Goal: Information Seeking & Learning: Learn about a topic

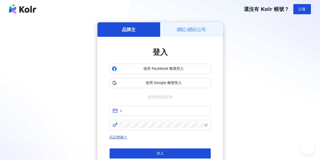
click at [164, 84] on span "使用 Google 帳號登入" at bounding box center [164, 82] width 90 height 5
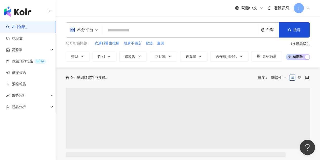
click at [119, 31] on input "search" at bounding box center [181, 31] width 152 height 10
click at [125, 32] on input "search" at bounding box center [181, 31] width 152 height 10
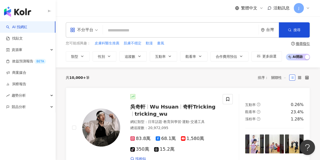
type input "*"
click at [130, 30] on input "search" at bounding box center [181, 31] width 152 height 10
click at [158, 28] on input "search" at bounding box center [181, 31] width 152 height 10
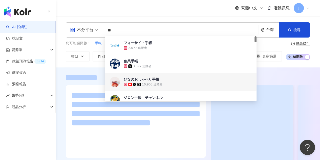
type input "**"
click at [312, 50] on div "不分平台 ** 台灣 搜尋 d7c756e7-13d9-4a0b-8d1f-4c9b83df7b94 bd962255-3080-4047-b317-eb7b…" at bounding box center [188, 41] width 265 height 39
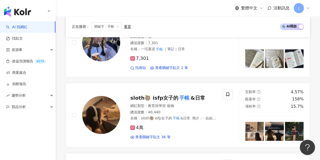
scroll to position [340, 0]
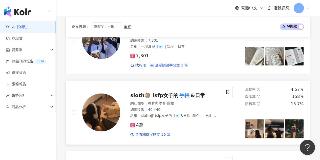
click at [179, 91] on mark "手帳" at bounding box center [185, 95] width 12 height 8
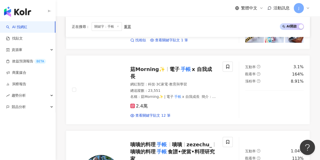
scroll to position [694, 0]
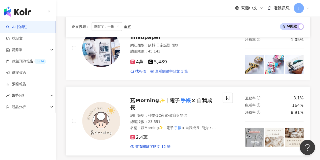
click at [203, 97] on span "x 自我成長" at bounding box center [171, 103] width 82 height 13
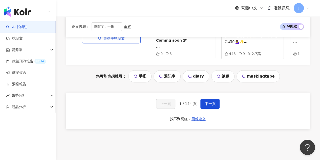
scroll to position [1086, 0]
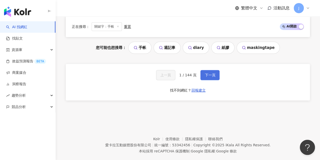
click at [211, 73] on span "下一頁" at bounding box center [210, 75] width 11 height 4
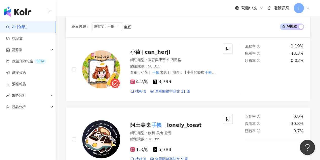
scroll to position [390, 0]
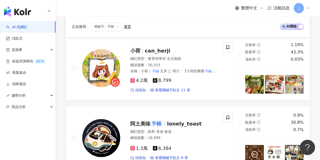
drag, startPoint x: 247, startPoint y: 68, endPoint x: 220, endPoint y: 102, distance: 43.6
click at [220, 102] on div "瑞米的 手帳 拼貼日記 sunflower770408 網紅類型 ： 無 總追蹤數 ： 17,768 名稱 ： 瑞米的 手帳 拼貼日記(⁎⁍̴̛ᴗ⁍̴̛⁎) …" at bounding box center [188, 163] width 244 height 884
click at [160, 50] on span "can_herji" at bounding box center [158, 51] width 26 height 6
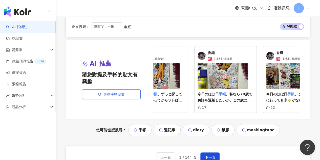
scroll to position [0, 27]
click at [208, 153] on button "下一頁" at bounding box center [210, 157] width 19 height 10
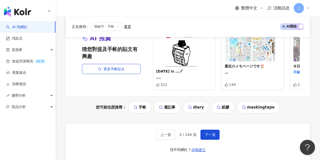
scroll to position [997, 0]
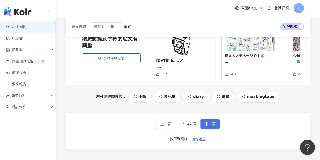
click at [214, 122] on span "下一頁" at bounding box center [210, 124] width 11 height 4
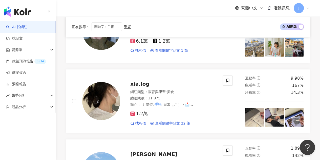
scroll to position [481, 0]
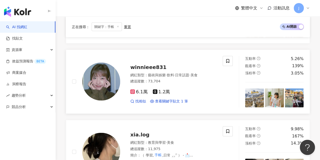
click at [159, 64] on span "winnieee831" at bounding box center [148, 67] width 36 height 6
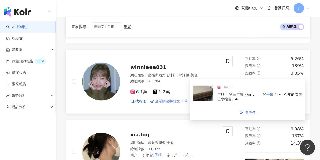
click at [175, 99] on span "查看關鍵字貼文 1 筆" at bounding box center [171, 101] width 33 height 5
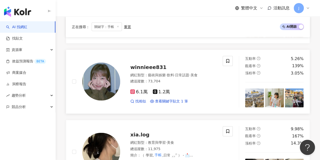
drag, startPoint x: 176, startPoint y: 101, endPoint x: 224, endPoint y: 103, distance: 48.9
click at [176, 101] on span "查看關鍵字貼文 1 筆" at bounding box center [171, 101] width 33 height 5
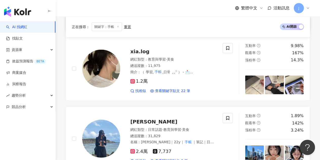
scroll to position [565, 0]
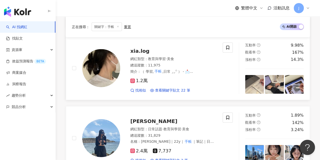
click at [139, 49] on span "xia.log" at bounding box center [139, 51] width 19 height 6
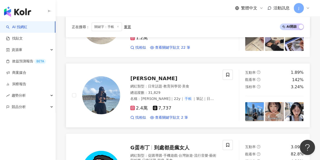
scroll to position [608, 0]
click at [146, 76] on span "emily___life___" at bounding box center [153, 78] width 47 height 6
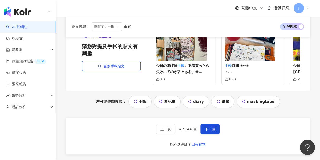
scroll to position [1007, 0]
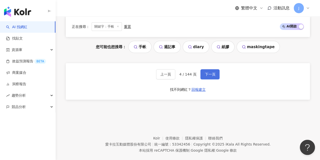
click at [208, 72] on span "下一頁" at bounding box center [210, 74] width 11 height 4
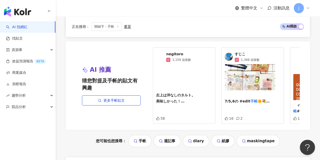
scroll to position [1013, 0]
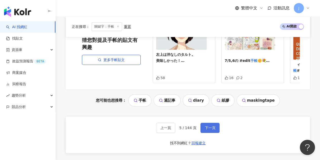
click at [208, 123] on button "下一頁" at bounding box center [210, 128] width 19 height 10
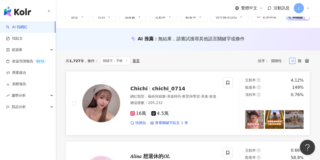
scroll to position [51, 0]
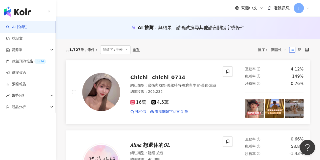
click at [170, 76] on span "chichi_0714" at bounding box center [168, 77] width 33 height 6
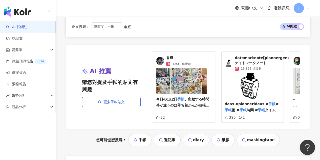
scroll to position [988, 0]
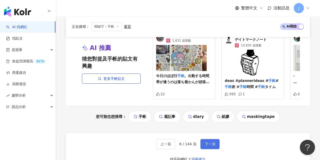
click at [208, 139] on button "下一頁" at bounding box center [210, 144] width 19 height 10
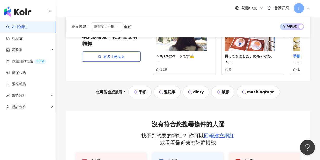
scroll to position [0, 0]
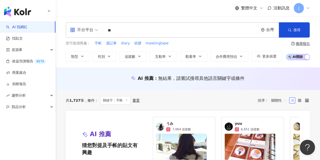
click at [87, 101] on span "條件 ：" at bounding box center [91, 100] width 14 height 4
click at [151, 96] on div "共 1,727 筆 條件 ： 關鍵字：手帳 重置 排序： 關聯性" at bounding box center [188, 100] width 244 height 9
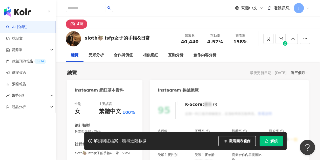
click at [118, 123] on div "網紅類型" at bounding box center [105, 125] width 60 height 5
click at [117, 160] on div "https://www.instagram.com/viavia_studio/" at bounding box center [98, 162] width 37 height 5
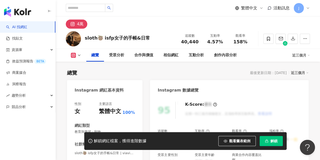
scroll to position [51, 0]
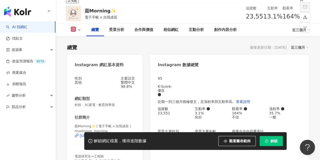
scroll to position [101, 0]
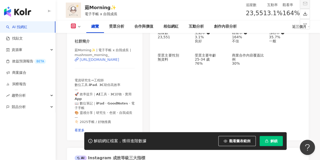
drag, startPoint x: 111, startPoint y: 60, endPoint x: 122, endPoint y: 60, distance: 10.1
click at [112, 60] on div "https://www.instagram.com/mushroom_morning_/" at bounding box center [100, 59] width 40 height 4
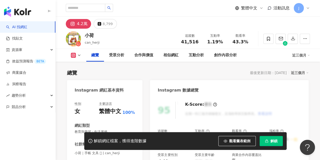
scroll to position [55, 0]
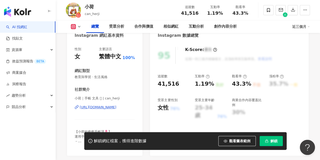
click at [117, 108] on div "https://www.instagram.com/can_herji/" at bounding box center [98, 107] width 37 height 5
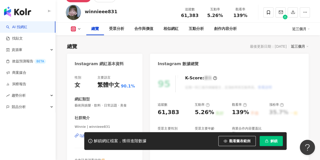
scroll to position [51, 0]
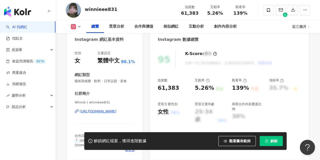
click at [108, 110] on div "[URL][DOMAIN_NAME]" at bounding box center [98, 111] width 37 height 5
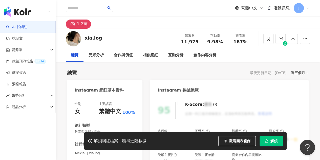
click at [106, 106] on div "性別 女 主要語言 繁體中文 100% 網紅類型 教育與學習 · 美食 社群簡介 Alexia. | xia.log https://www.instagra…" at bounding box center [105, 150] width 60 height 96
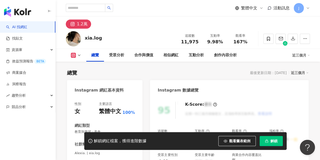
scroll to position [55, 0]
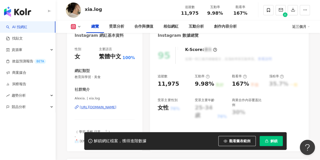
click at [105, 109] on div "https://www.instagram.com/xia.log/" at bounding box center [98, 107] width 37 height 5
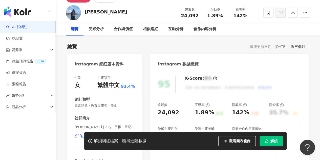
scroll to position [51, 0]
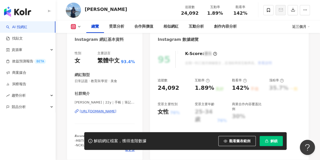
click at [117, 112] on div "https://www.instagram.com/emily___life___/" at bounding box center [98, 111] width 37 height 5
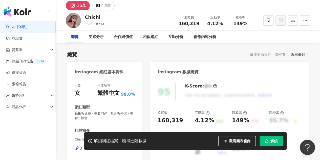
scroll to position [51, 0]
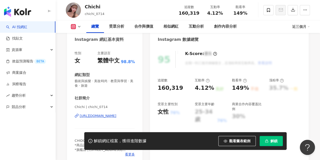
click at [117, 115] on div "[URL][DOMAIN_NAME]" at bounding box center [98, 115] width 37 height 5
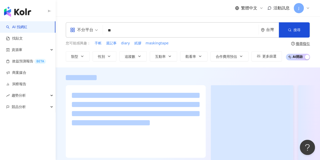
scroll to position [25, 0]
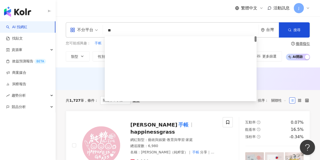
scroll to position [0, 0]
